Goal: Task Accomplishment & Management: Manage account settings

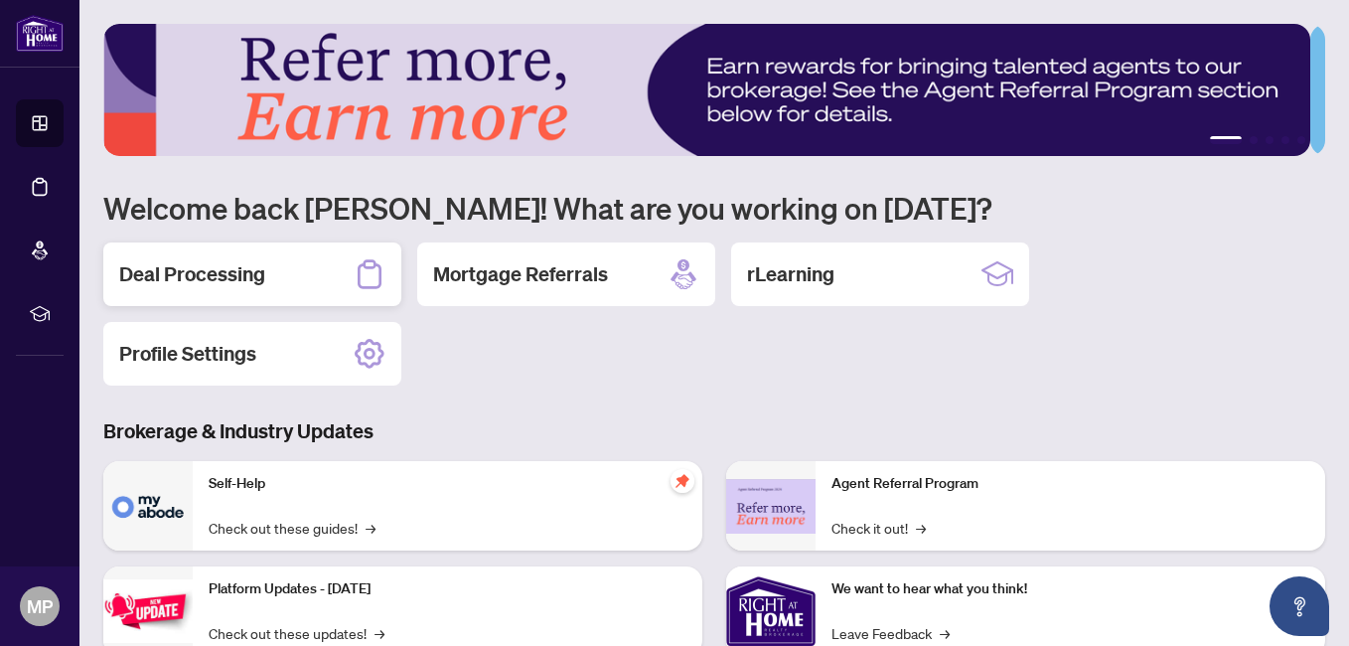
click at [219, 278] on h2 "Deal Processing" at bounding box center [192, 274] width 146 height 28
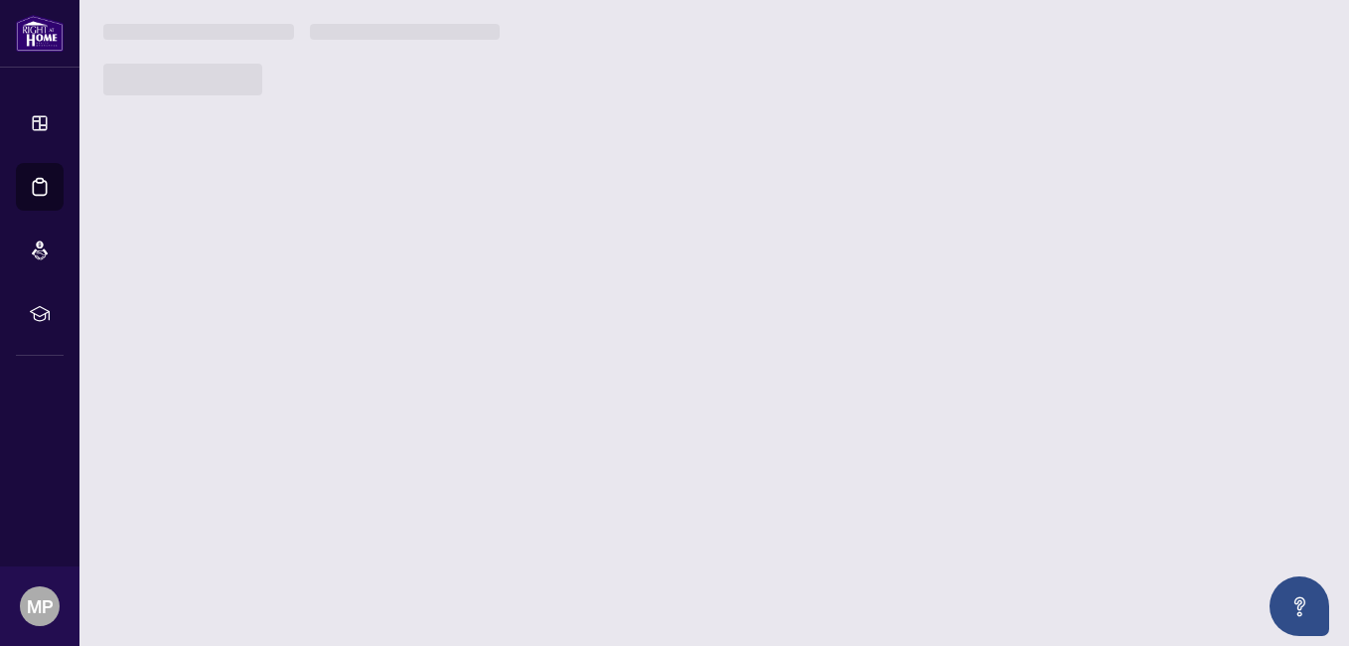
click at [219, 278] on main "1 2 3 4 5 Welcome back [PERSON_NAME]! What are you working on [DATE]? Deal Proc…" at bounding box center [714, 323] width 1270 height 646
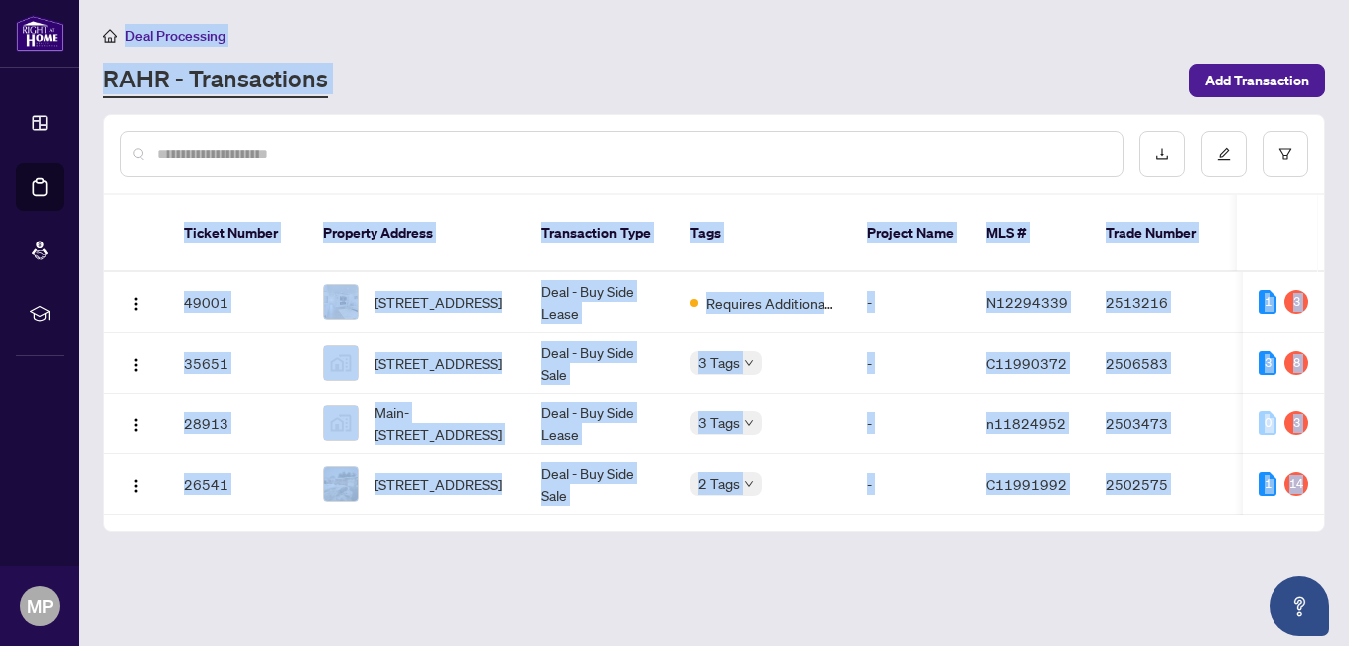
click at [894, 595] on main "Deal Processing [PERSON_NAME] - Transactions Add Transaction Ticket Number Prop…" at bounding box center [714, 323] width 1270 height 646
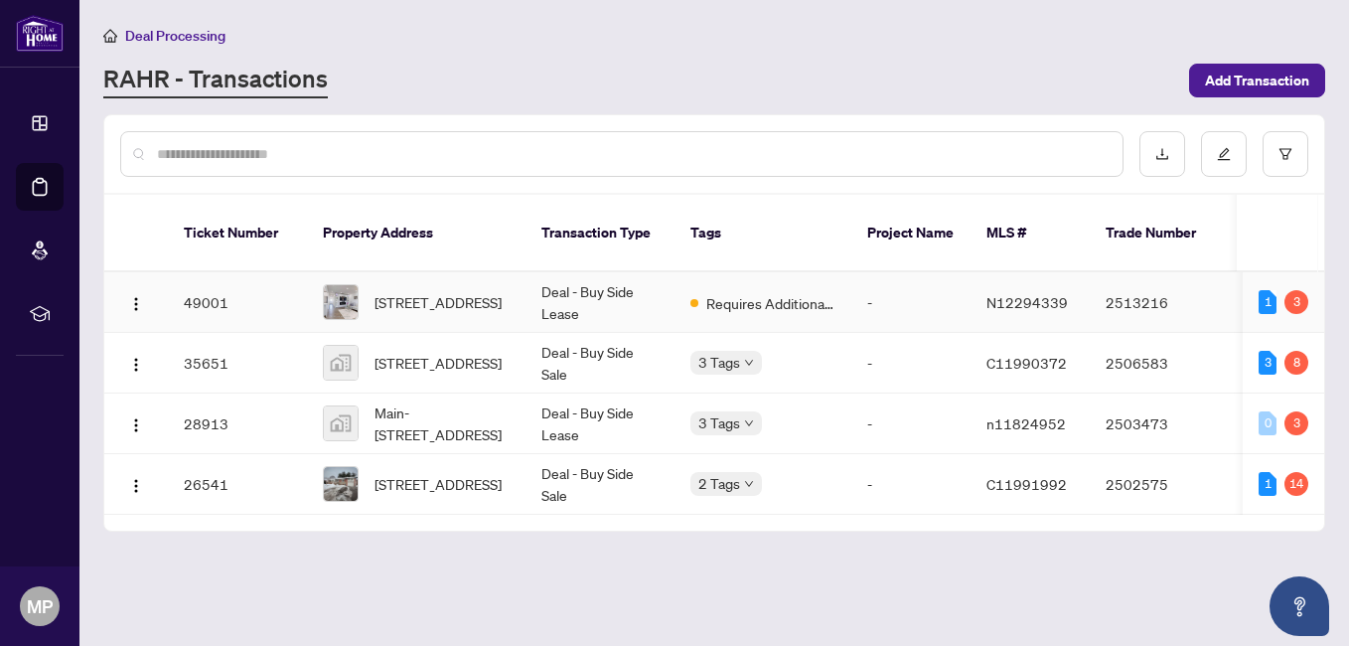
click at [574, 272] on td "Deal - Buy Side Lease" at bounding box center [600, 302] width 149 height 61
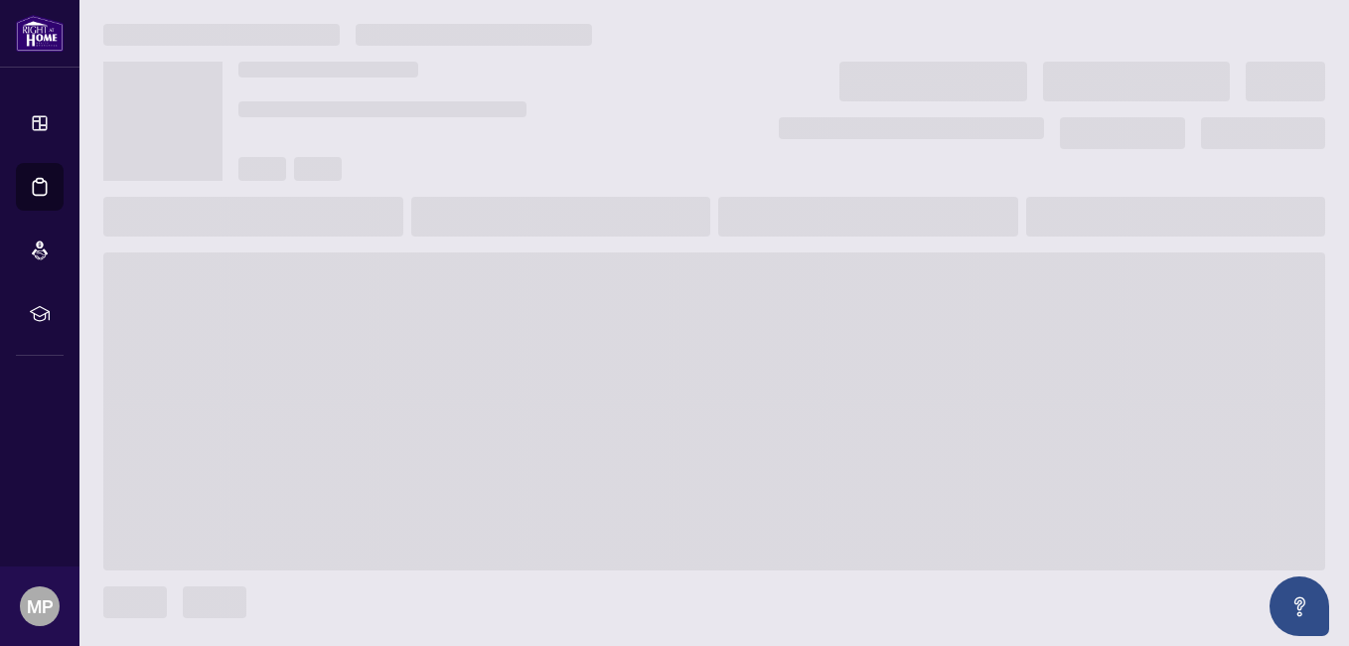
click at [574, 266] on span at bounding box center [714, 411] width 1222 height 318
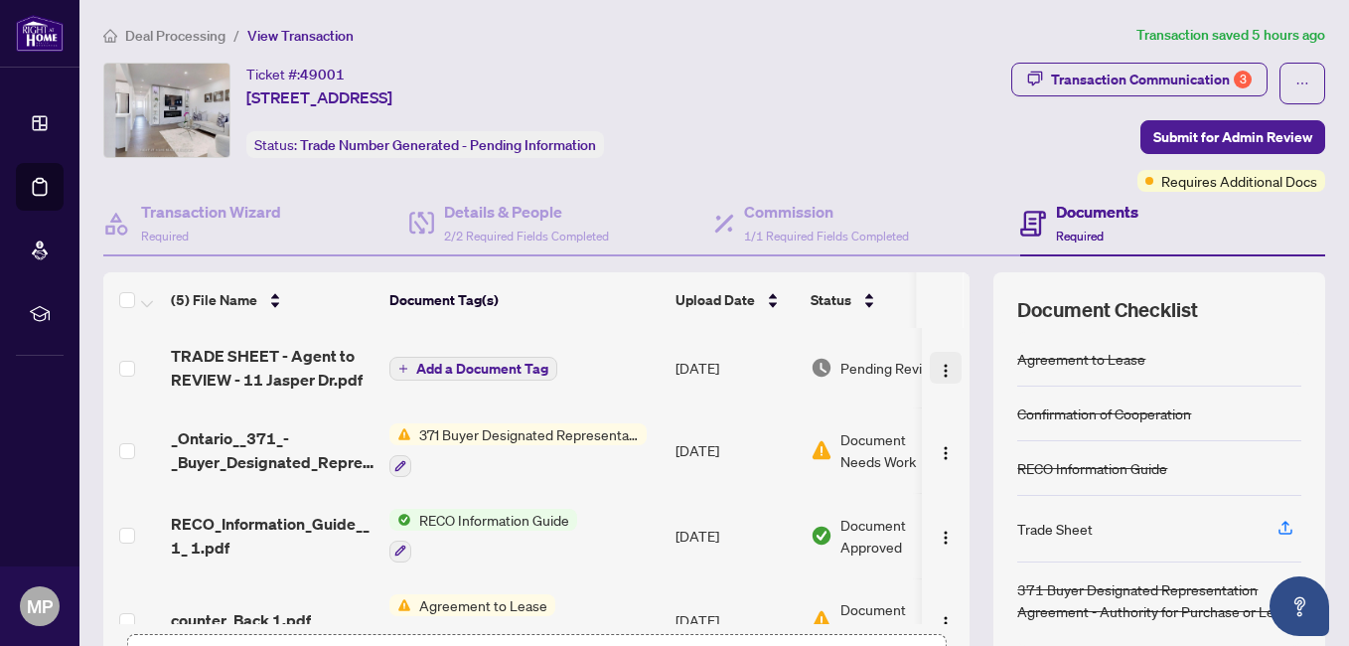
click at [938, 363] on img "button" at bounding box center [946, 371] width 16 height 16
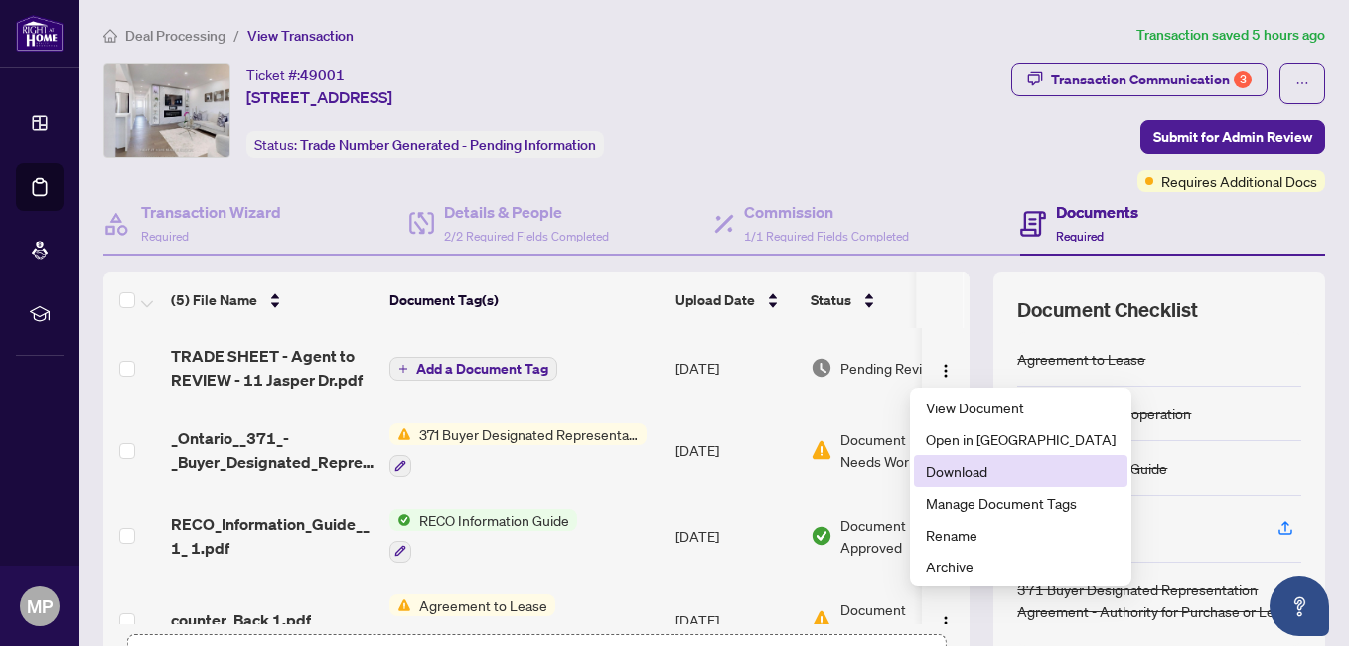
click at [933, 468] on span "Download" at bounding box center [1021, 471] width 190 height 22
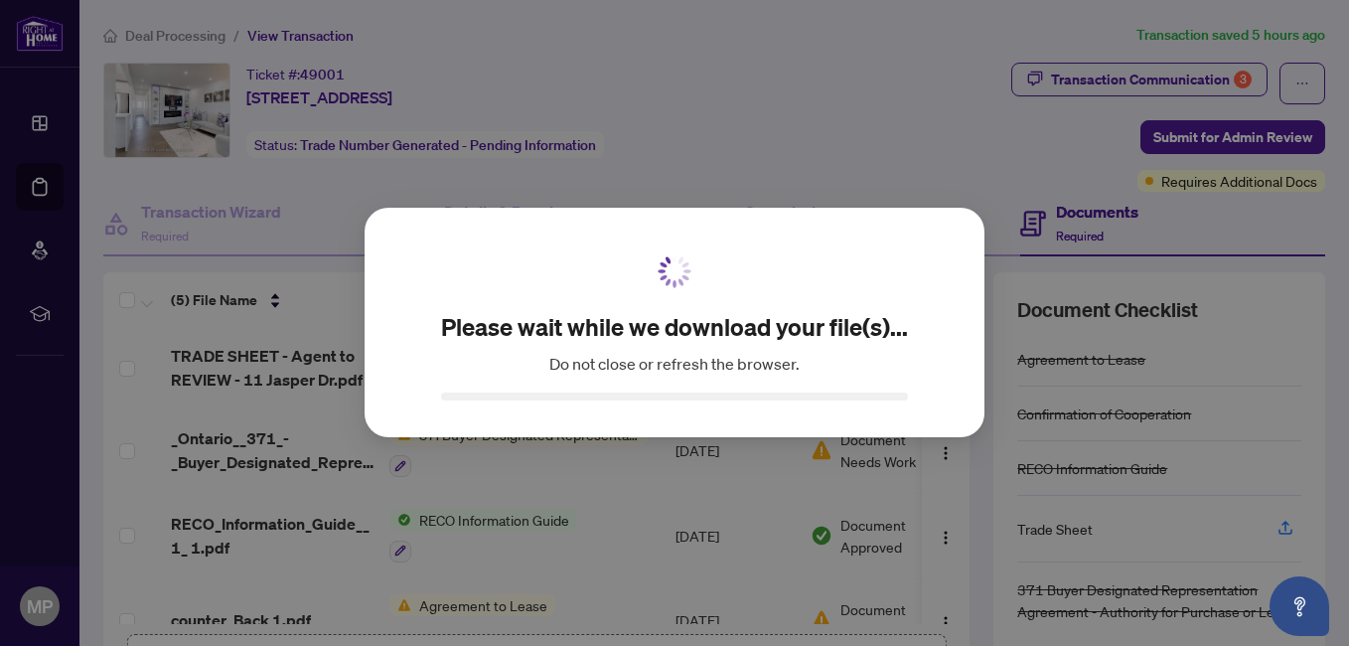
click at [933, 468] on div "Please wait while we download your file(s)... Do not close or refresh the brows…" at bounding box center [674, 323] width 1349 height 646
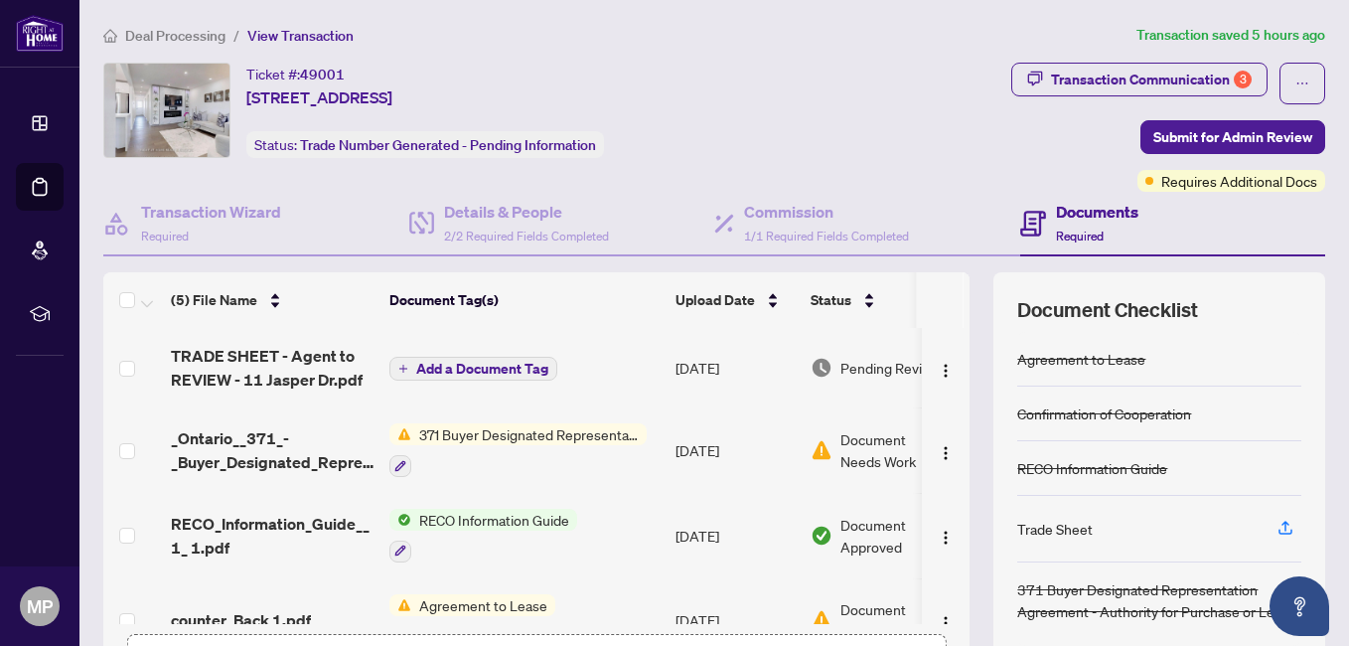
click at [937, 188] on div "Transaction Communication 3 Submit for Admin Review Requires Additional Docs" at bounding box center [1069, 127] width 514 height 129
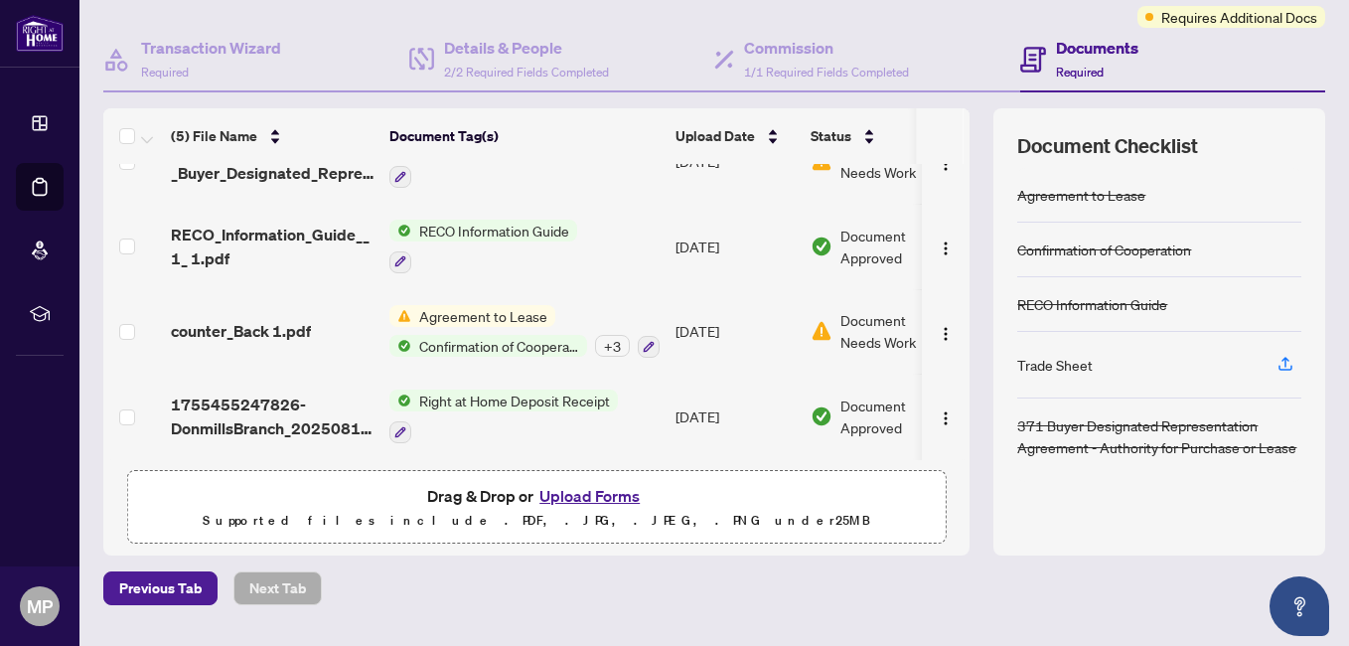
scroll to position [217, 0]
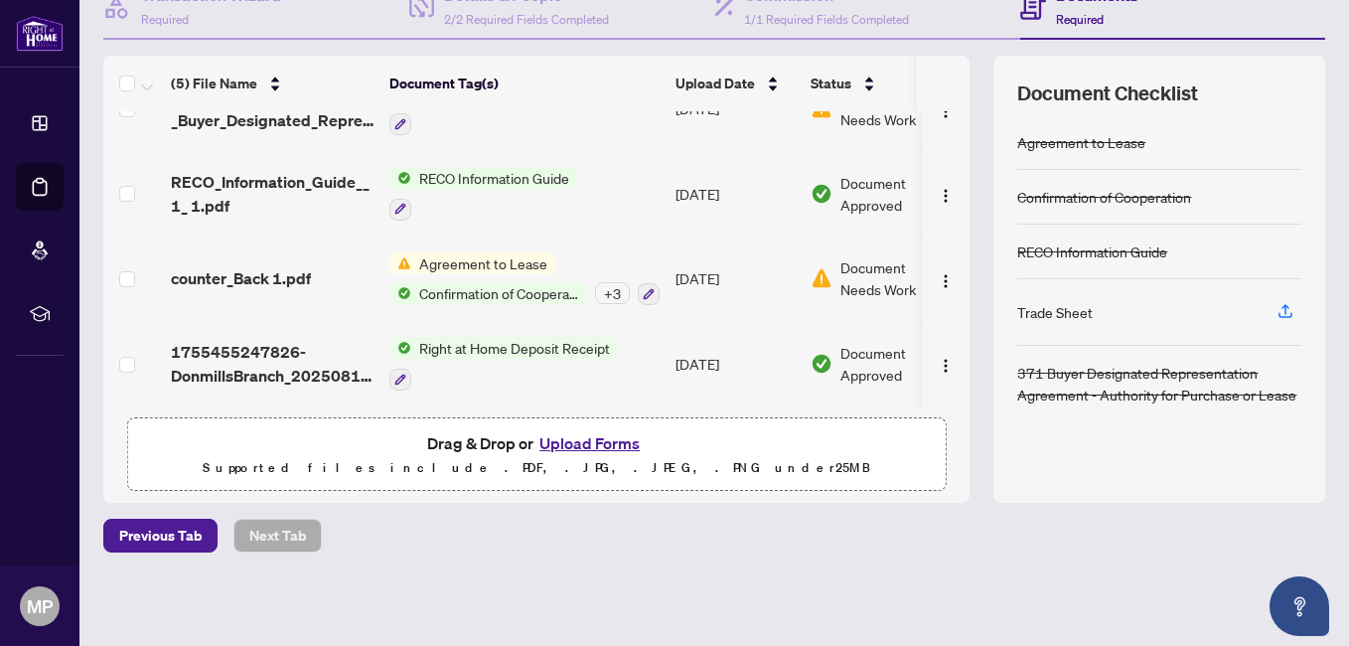
click at [577, 444] on button "Upload Forms" at bounding box center [590, 443] width 112 height 26
click at [595, 447] on button "Upload Forms" at bounding box center [590, 443] width 112 height 26
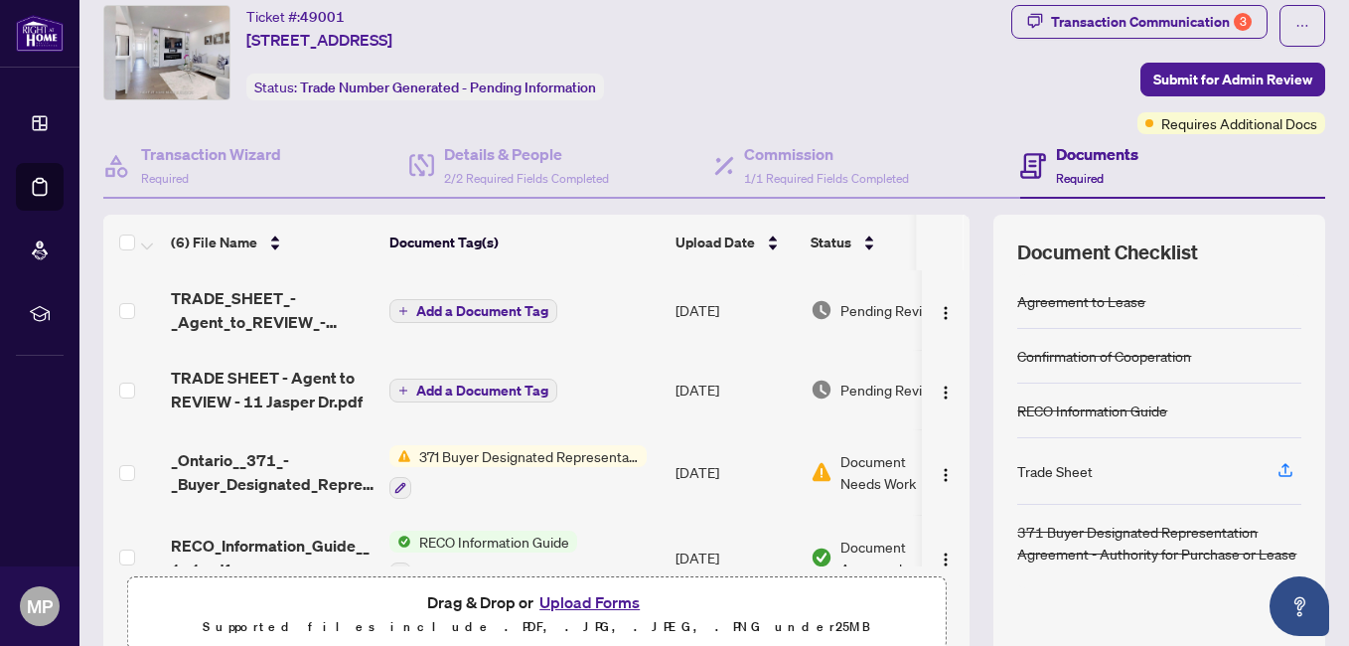
scroll to position [0, 0]
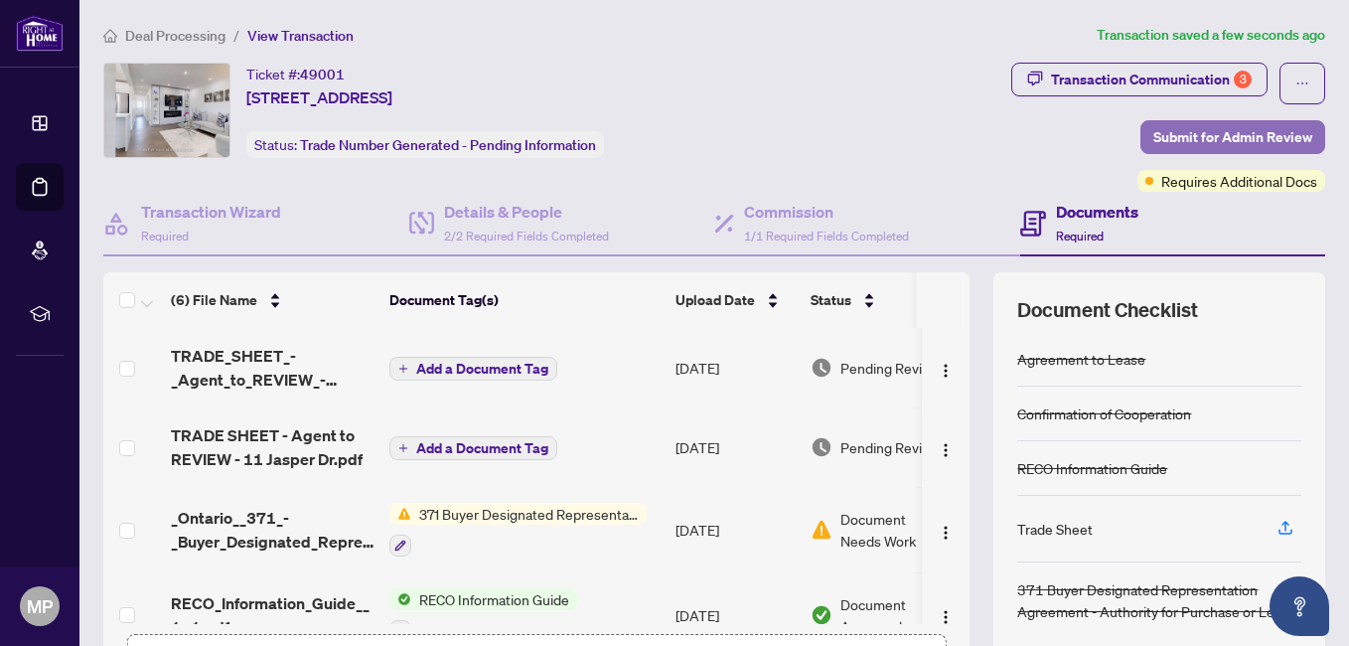
click at [1176, 130] on span "Submit for Admin Review" at bounding box center [1233, 137] width 159 height 32
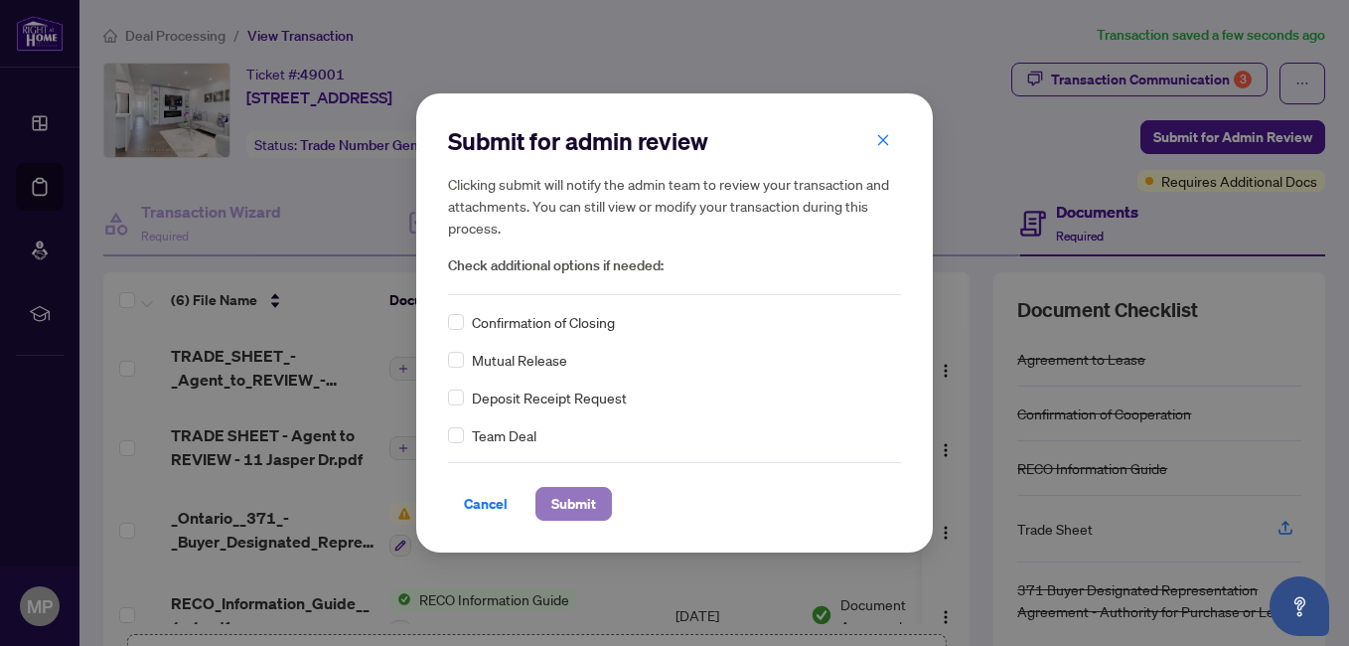
click at [566, 501] on span "Submit" at bounding box center [574, 504] width 45 height 32
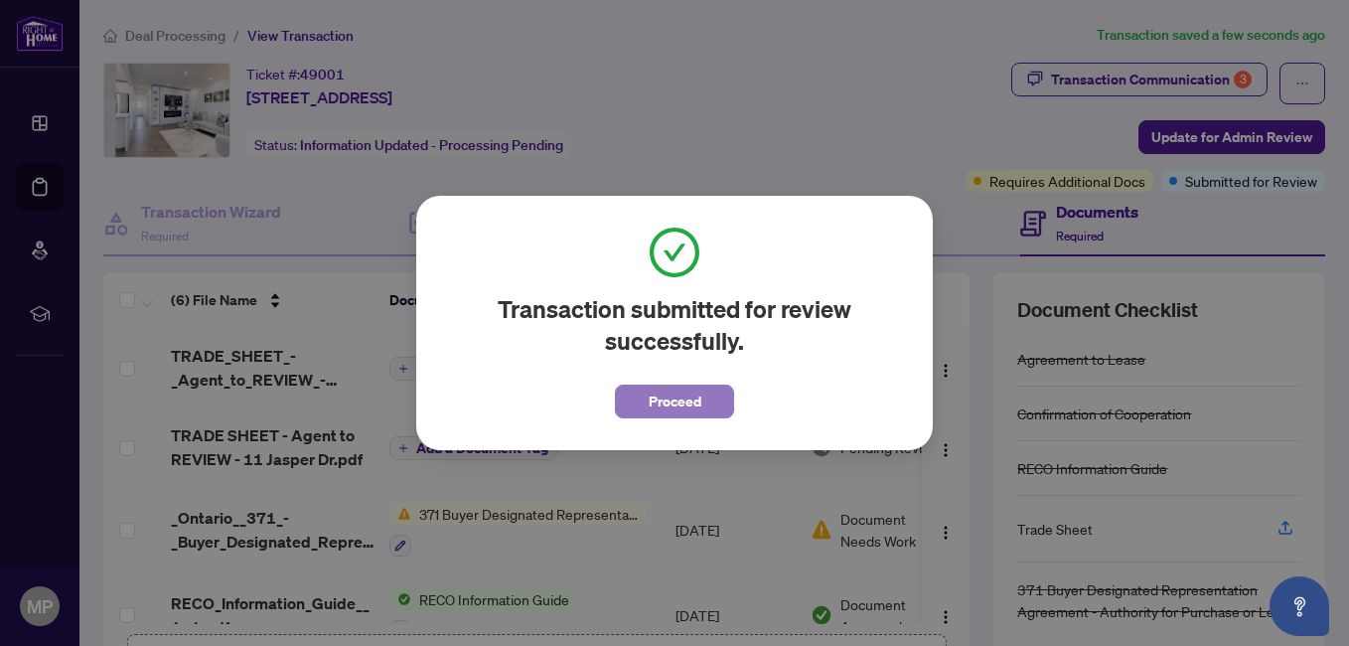
click at [683, 405] on span "Proceed" at bounding box center [675, 402] width 53 height 32
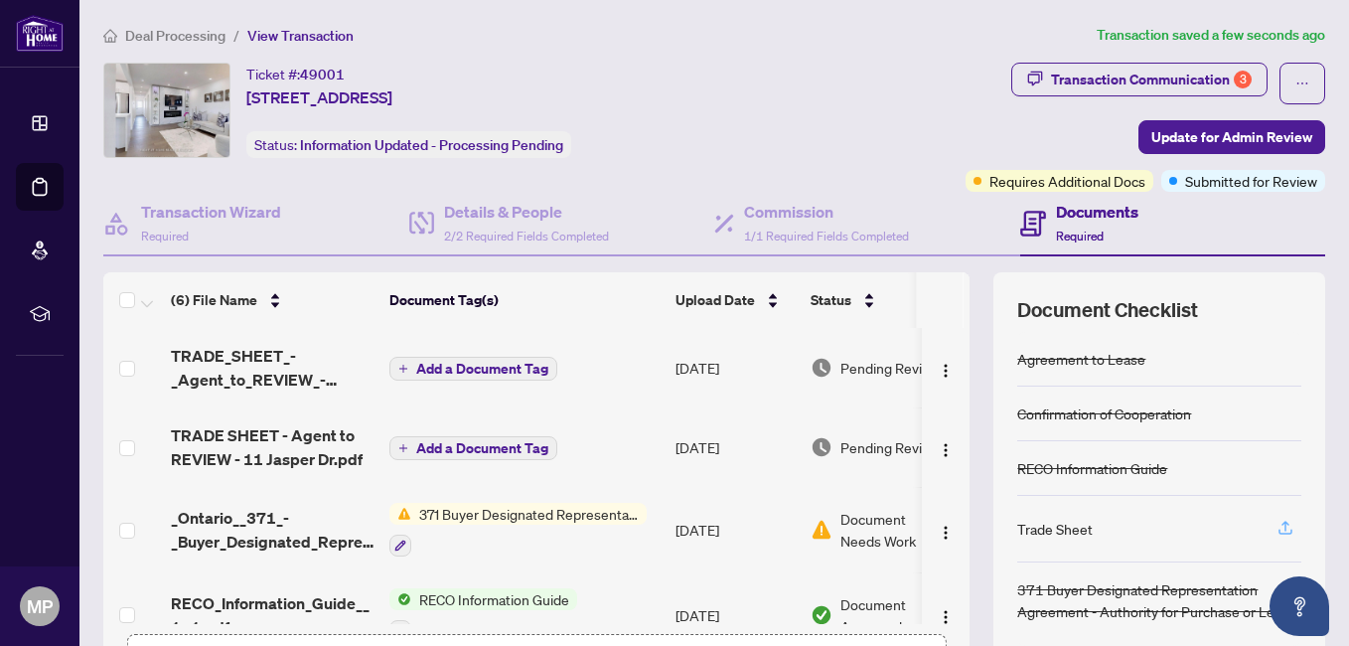
click at [1277, 525] on icon "button" at bounding box center [1286, 528] width 18 height 18
click at [938, 452] on img "button" at bounding box center [946, 450] width 16 height 16
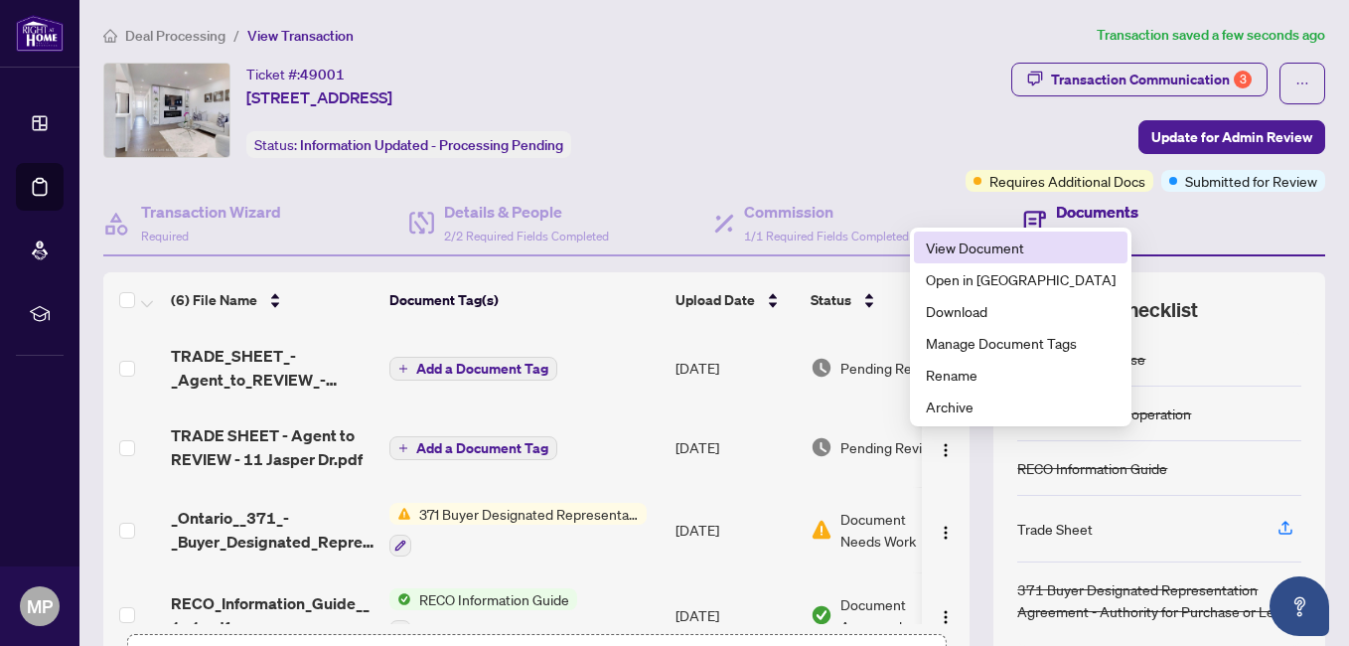
click at [963, 249] on span "View Document" at bounding box center [1021, 248] width 190 height 22
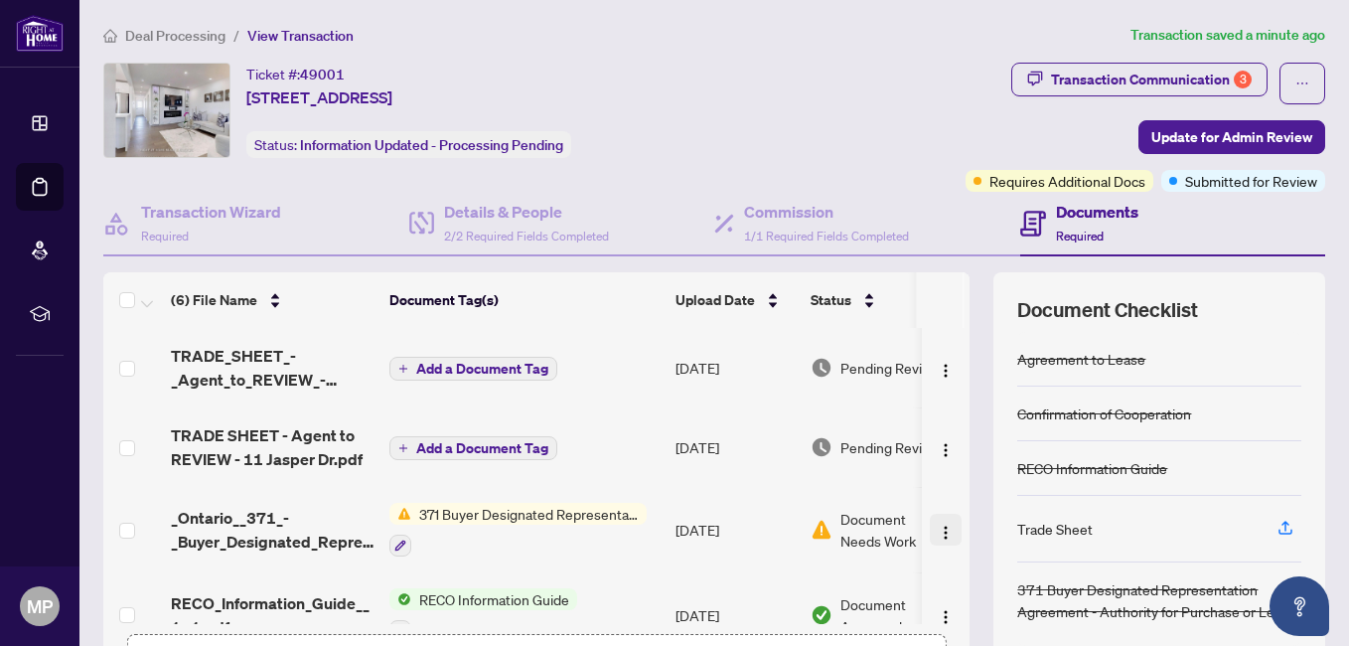
click at [938, 528] on img "button" at bounding box center [946, 533] width 16 height 16
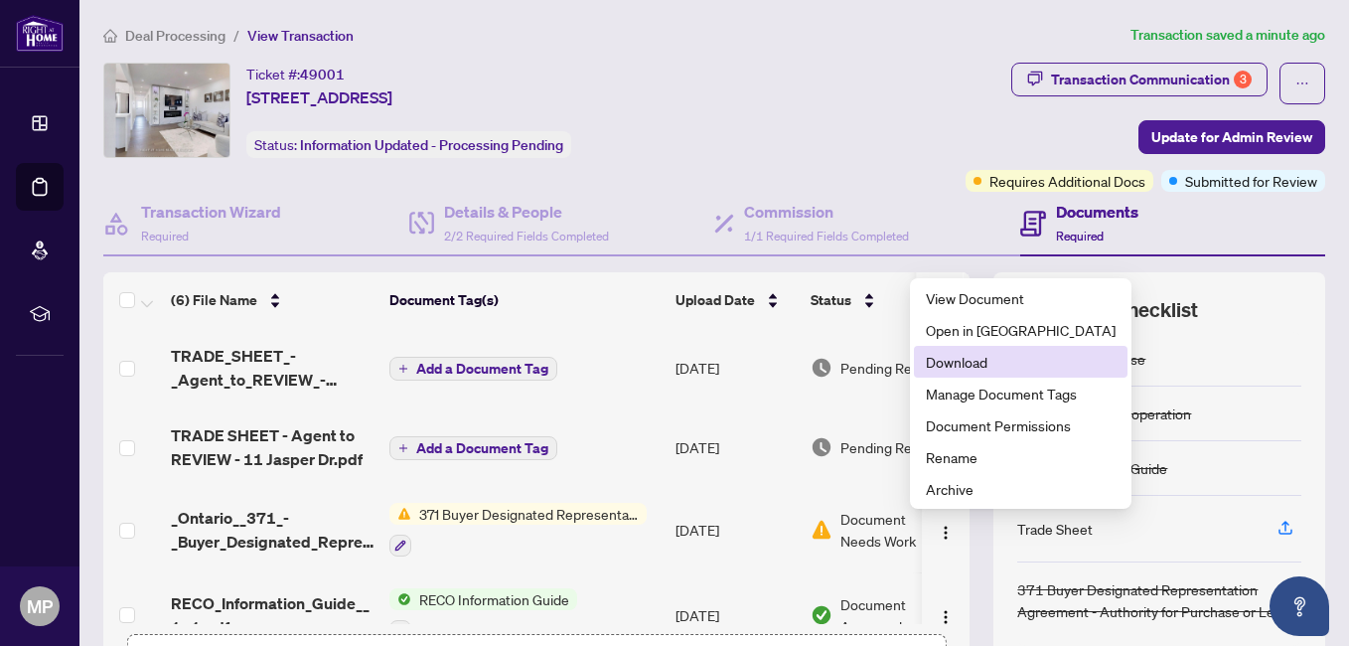
click at [950, 363] on span "Download" at bounding box center [1021, 362] width 190 height 22
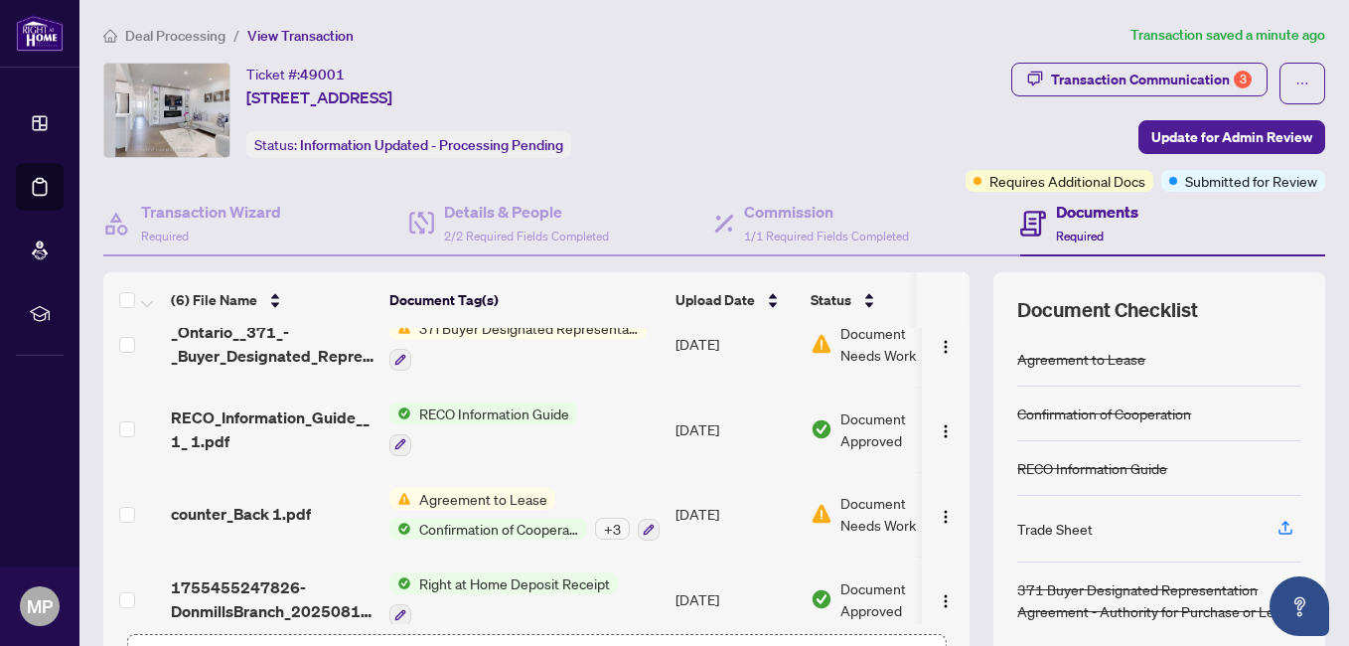
scroll to position [205, 0]
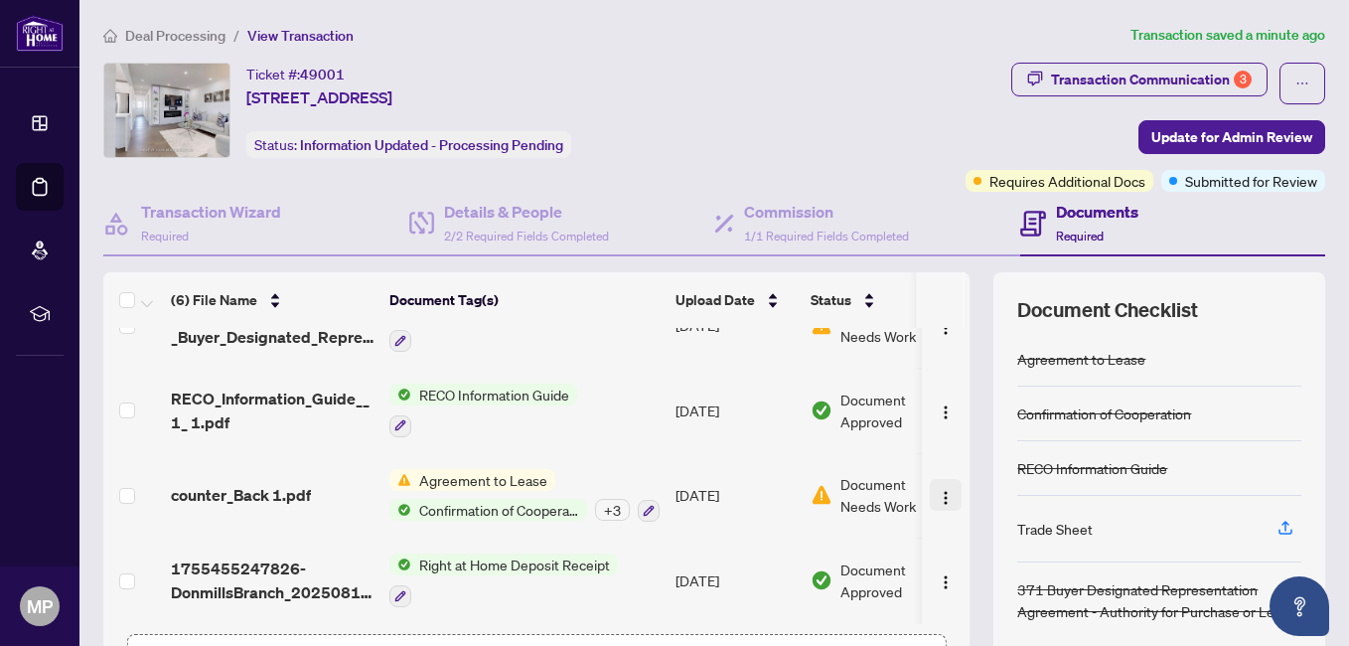
click at [938, 490] on img "button" at bounding box center [946, 498] width 16 height 16
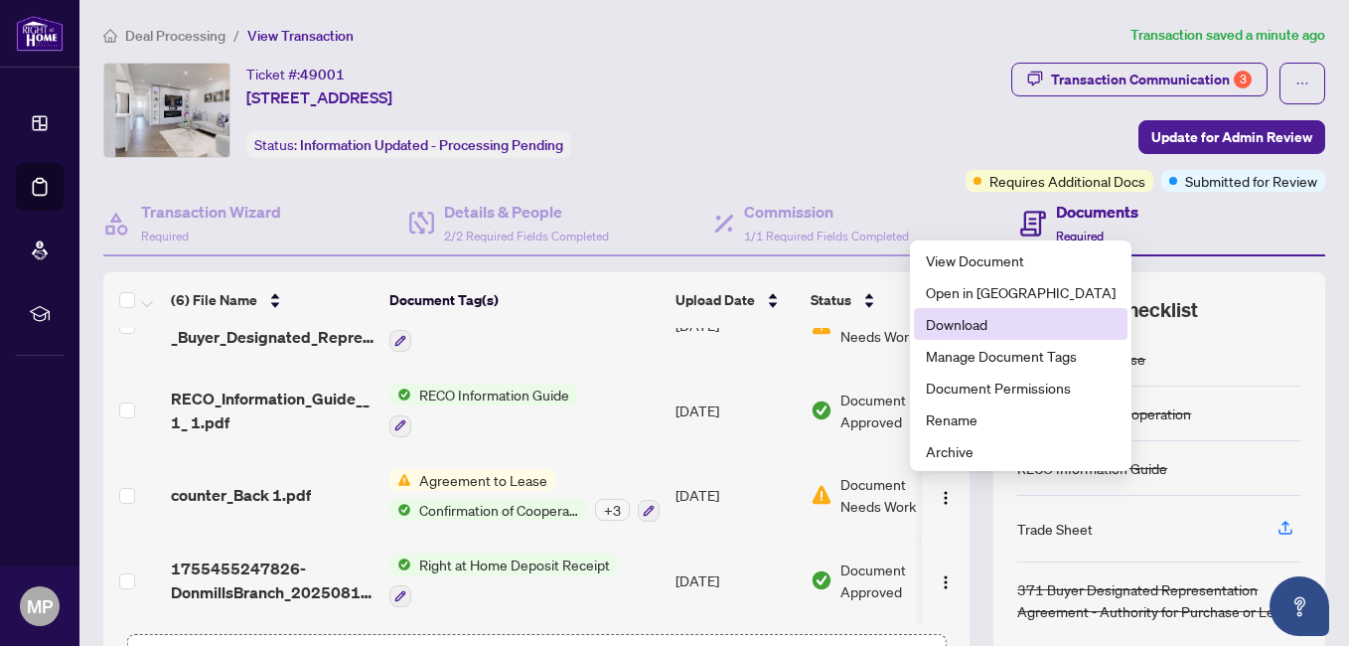
click at [962, 326] on span "Download" at bounding box center [1021, 324] width 190 height 22
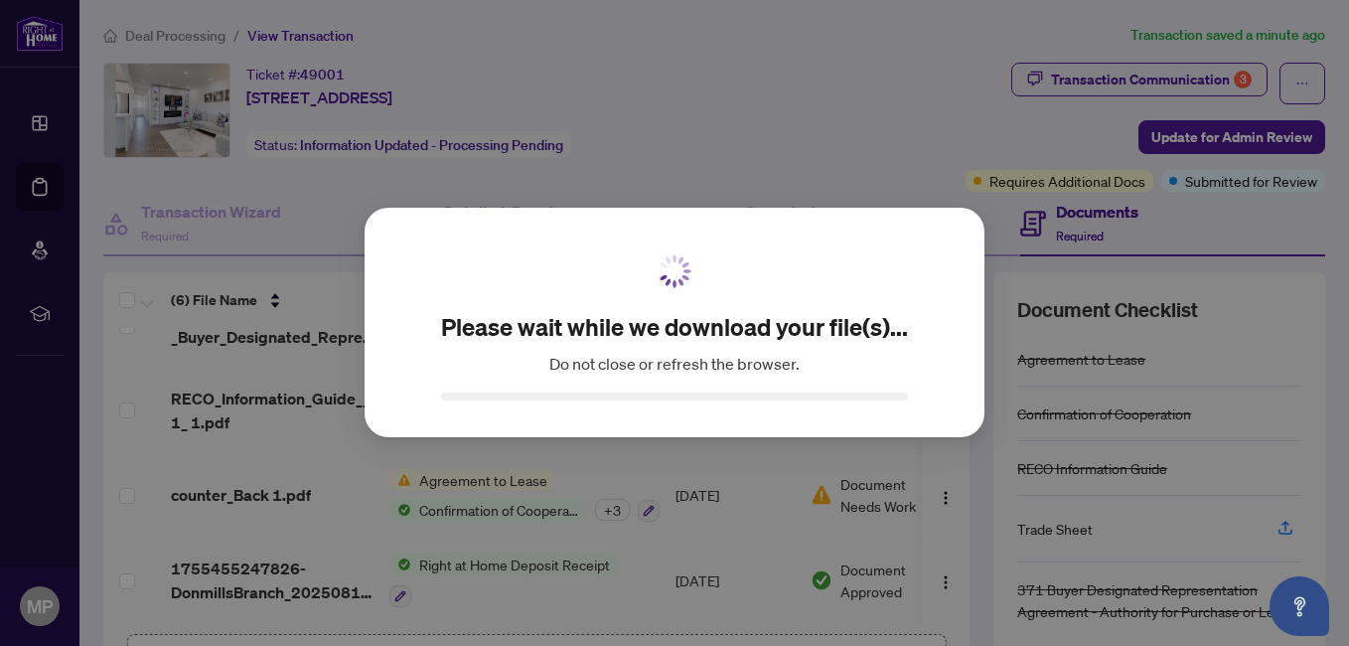
click at [962, 326] on div "Please wait while we download your file(s)... Do not close or refresh the brows…" at bounding box center [675, 323] width 620 height 230
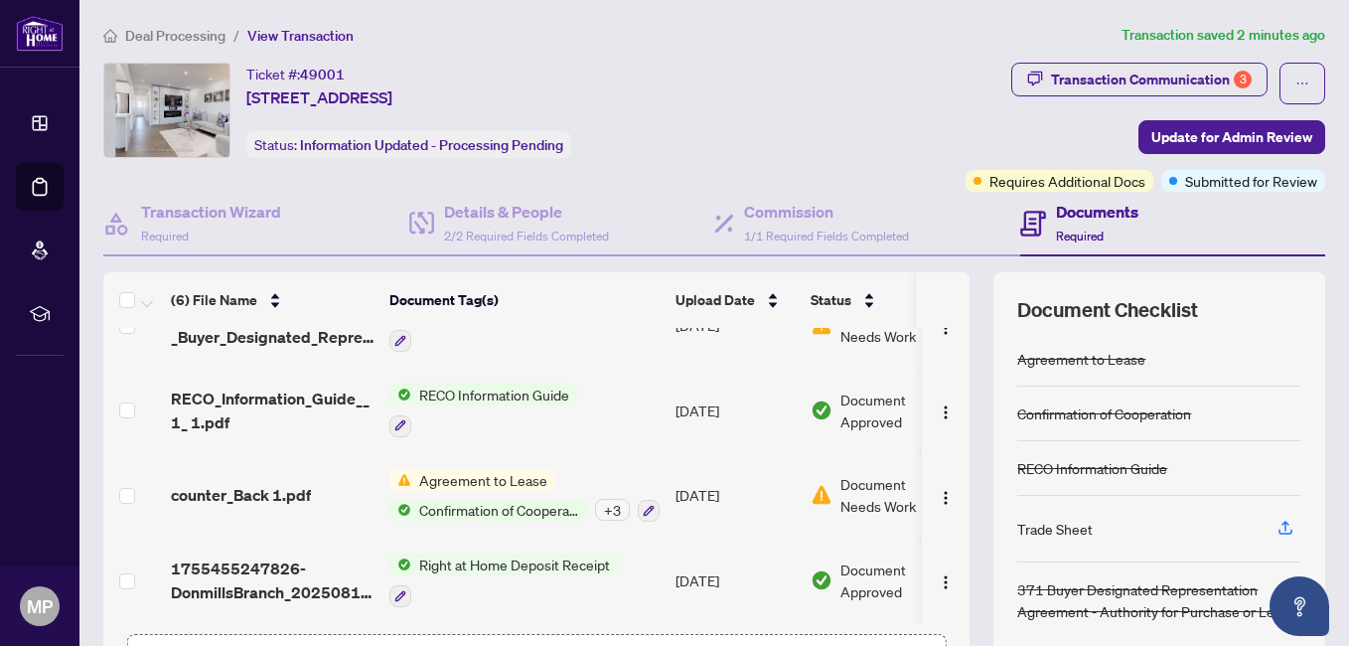
click at [741, 45] on ol "Deal Processing / View Transaction" at bounding box center [608, 35] width 1011 height 23
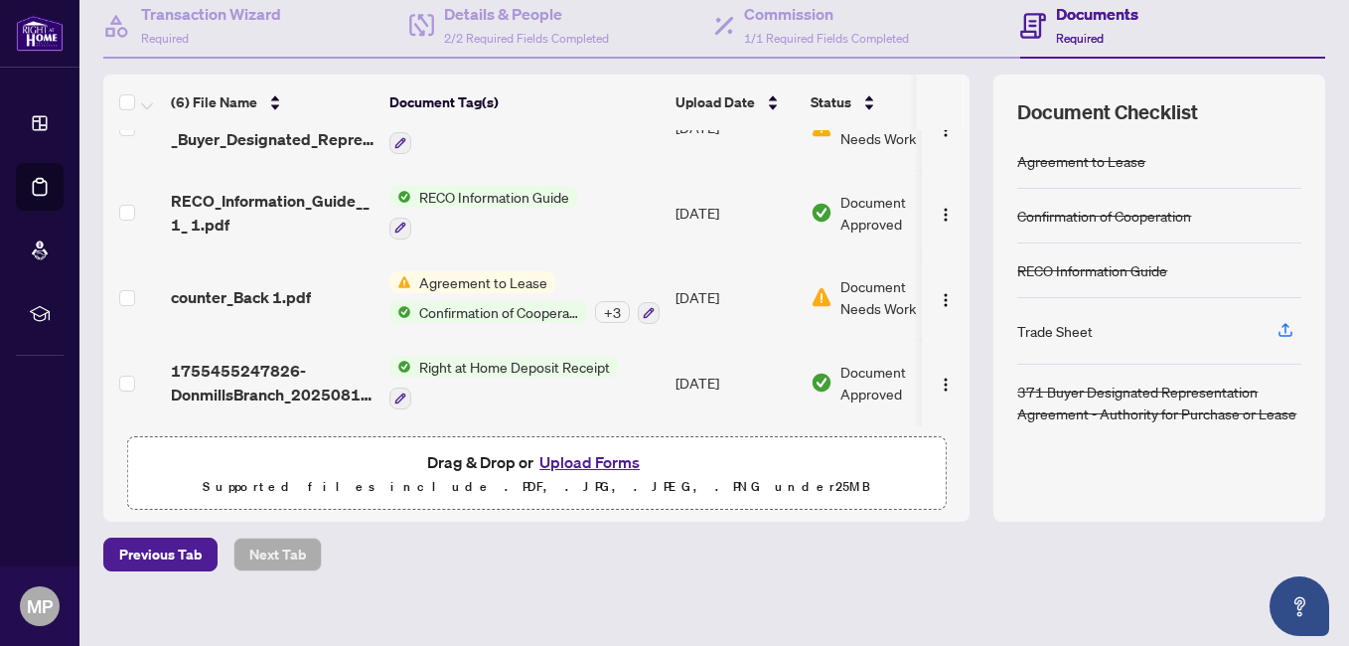
scroll to position [217, 0]
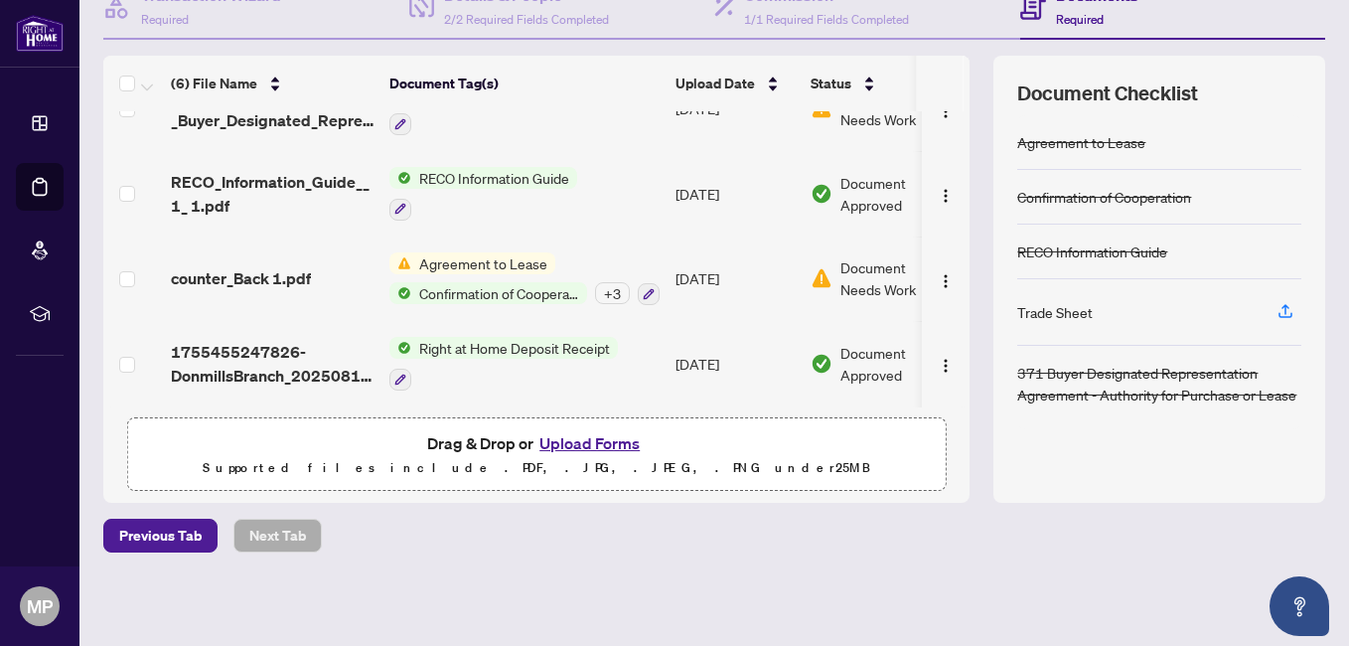
click at [571, 443] on button "Upload Forms" at bounding box center [590, 443] width 112 height 26
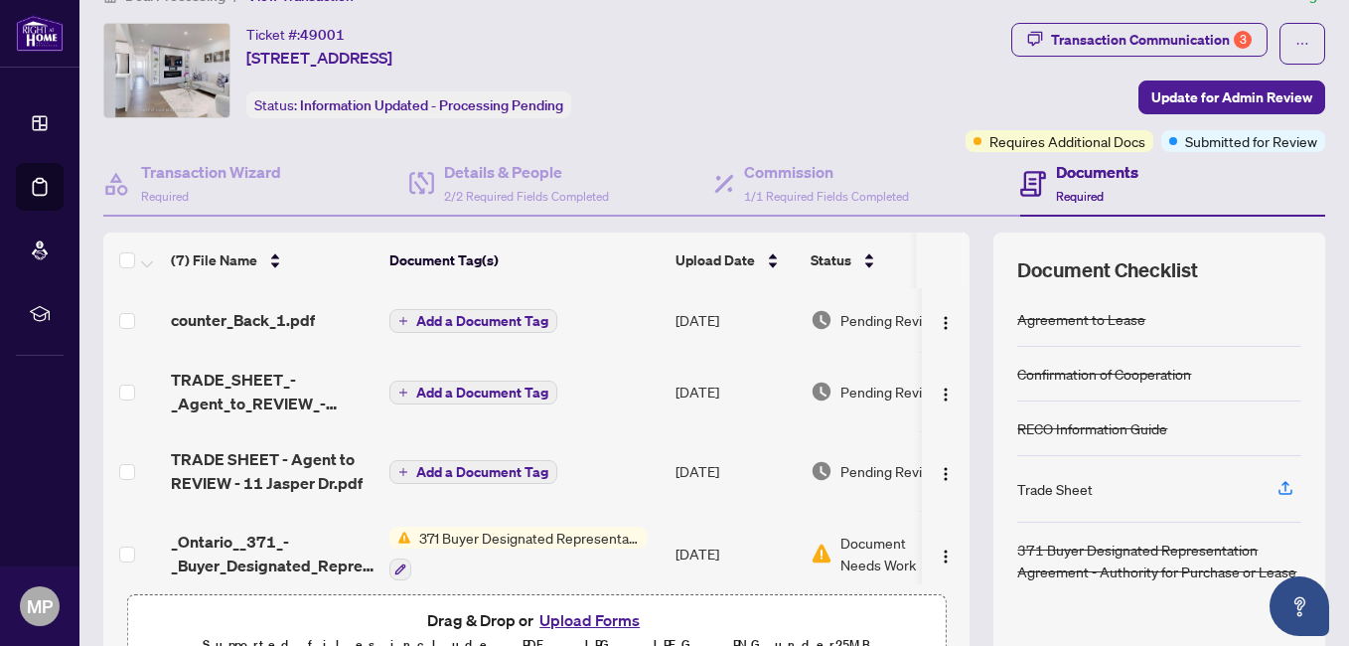
scroll to position [18, 0]
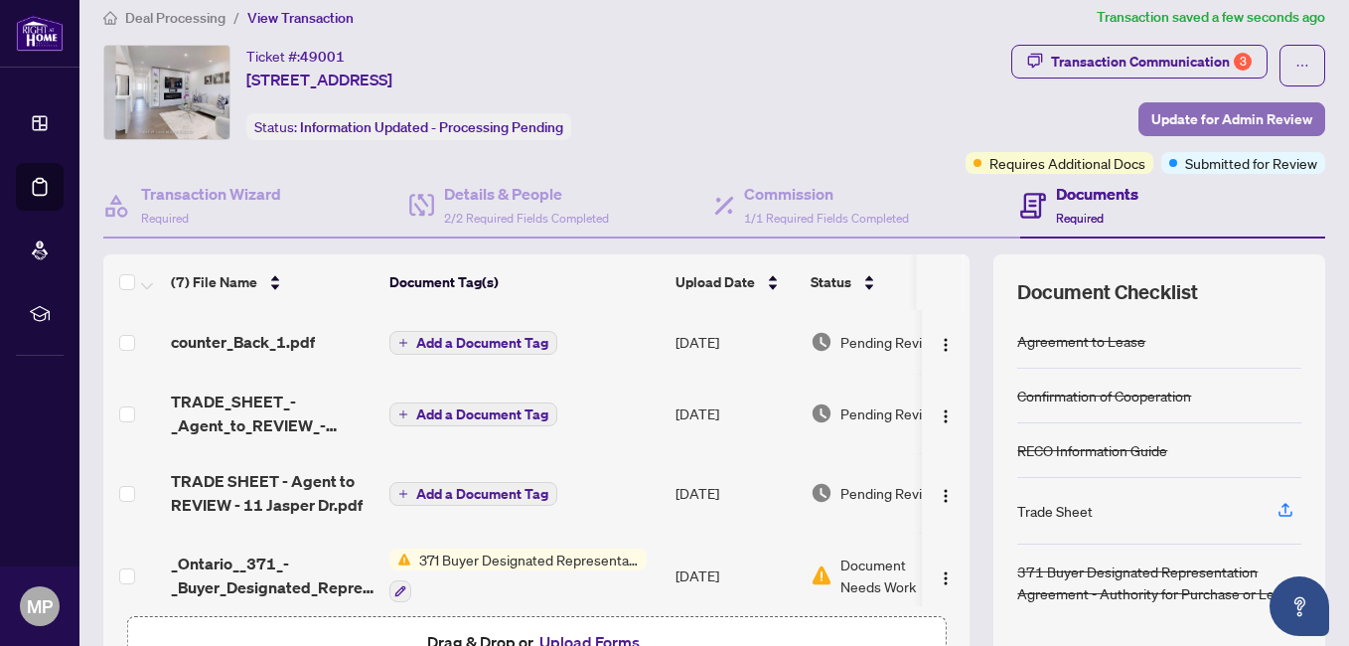
click at [1203, 116] on span "Update for Admin Review" at bounding box center [1232, 119] width 161 height 32
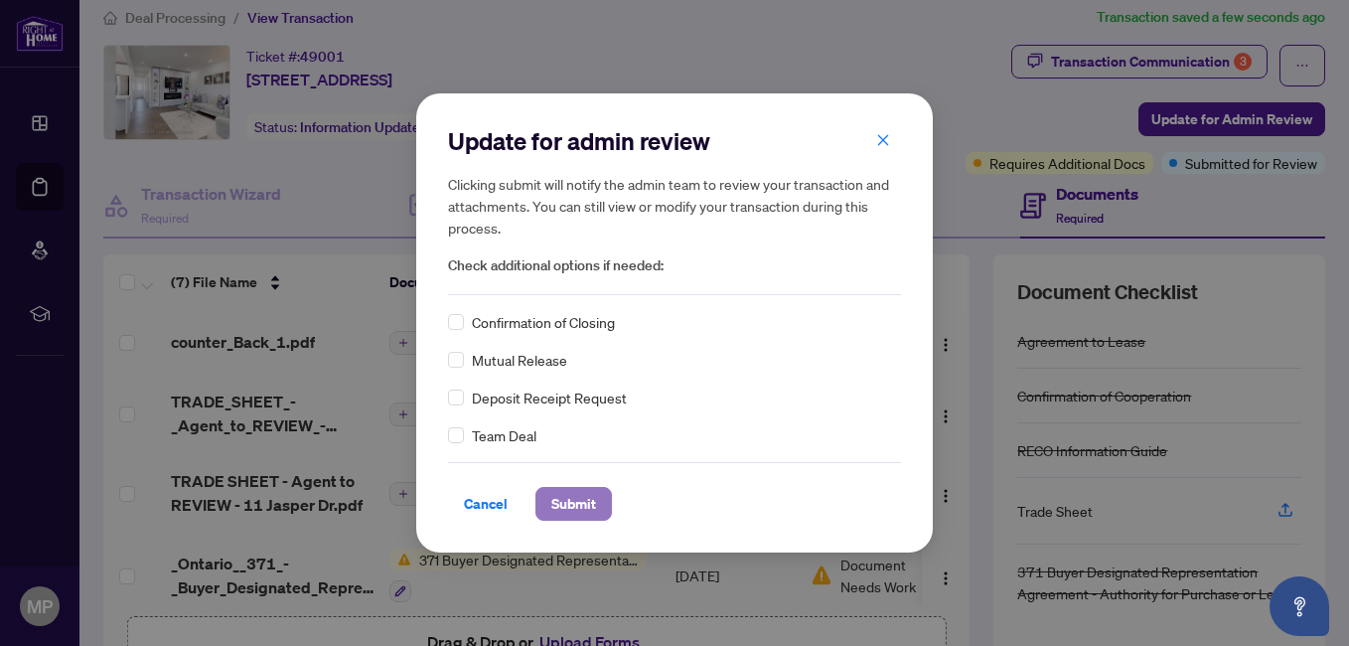
click at [567, 507] on span "Submit" at bounding box center [574, 504] width 45 height 32
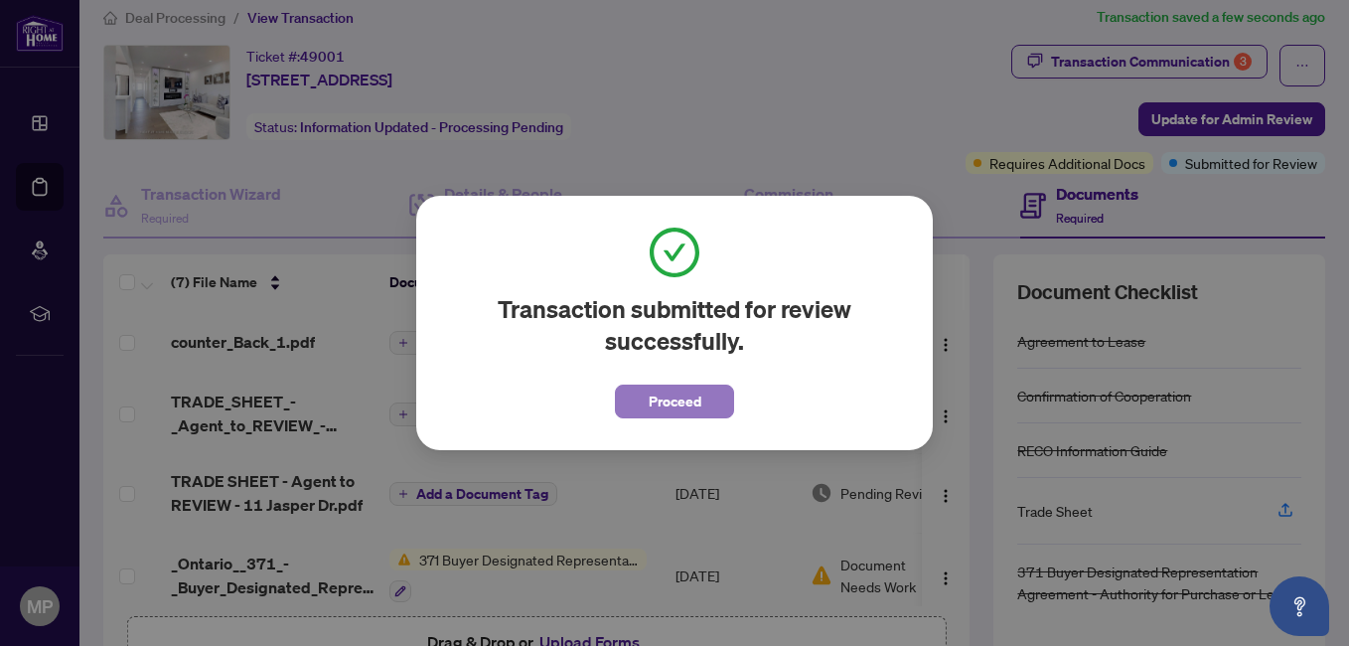
click at [670, 399] on span "Proceed" at bounding box center [675, 402] width 53 height 32
